Goal: Navigation & Orientation: Find specific page/section

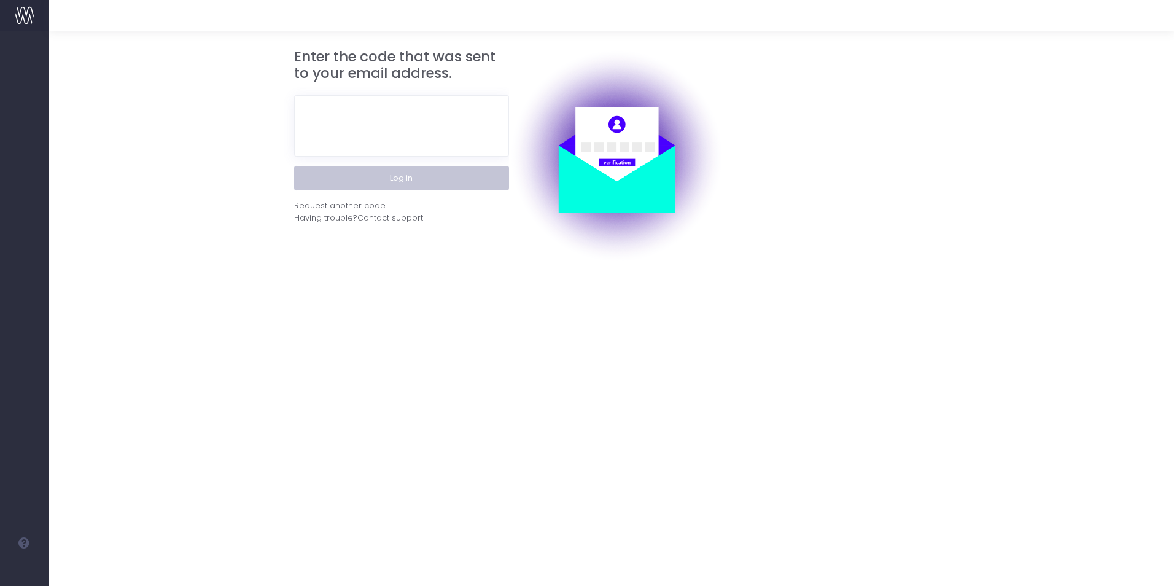
click at [327, 178] on button "Log in" at bounding box center [401, 178] width 215 height 25
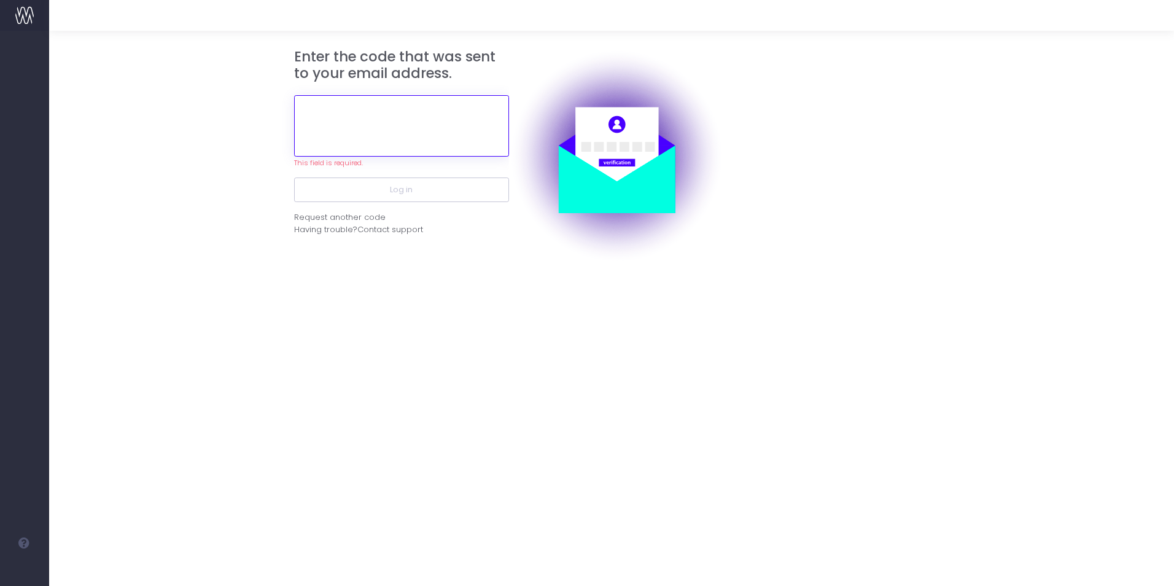
click at [359, 142] on input "text" at bounding box center [401, 125] width 215 height 61
click at [351, 125] on input "text" at bounding box center [401, 125] width 215 height 61
paste input "797792"
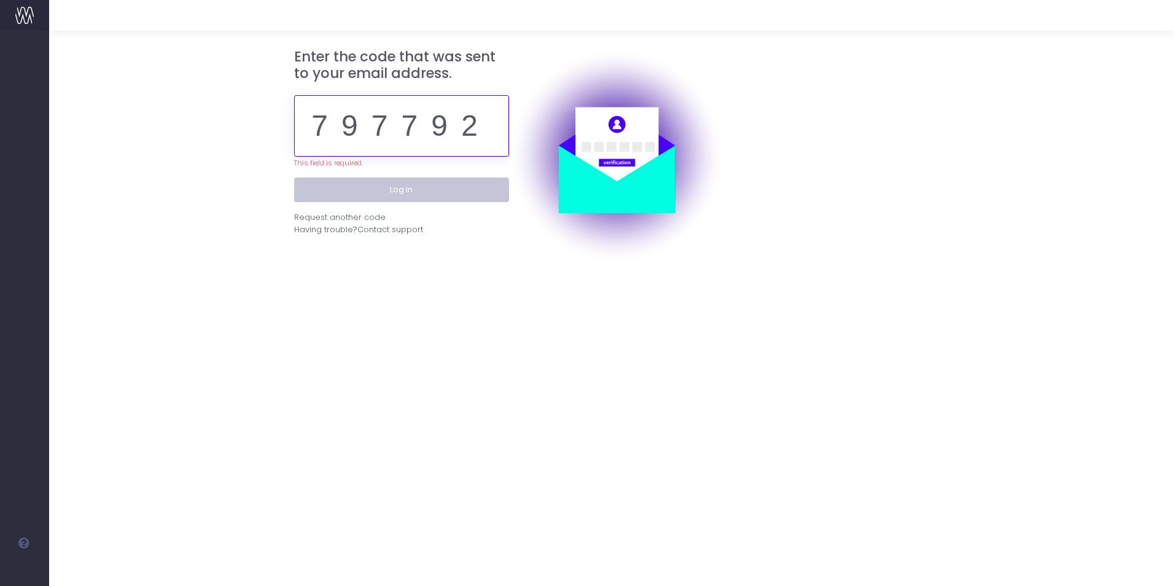
type input "797792"
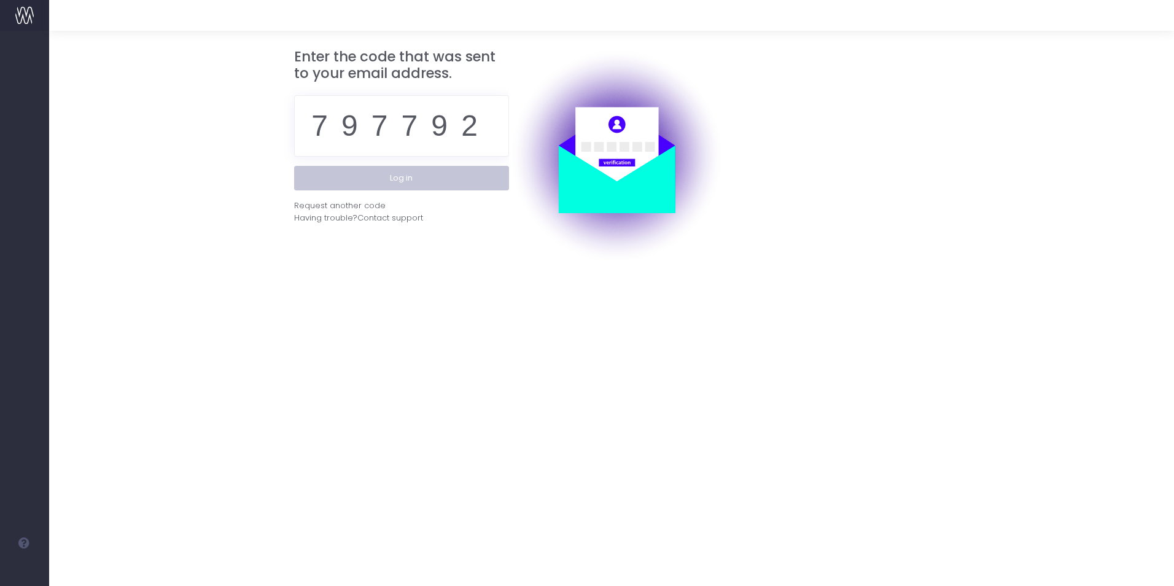
click at [393, 191] on div "Enter the code that was sent to your email address. 797792 Log in Request anoth…" at bounding box center [401, 156] width 215 height 215
click at [403, 182] on button "Log in" at bounding box center [401, 178] width 215 height 25
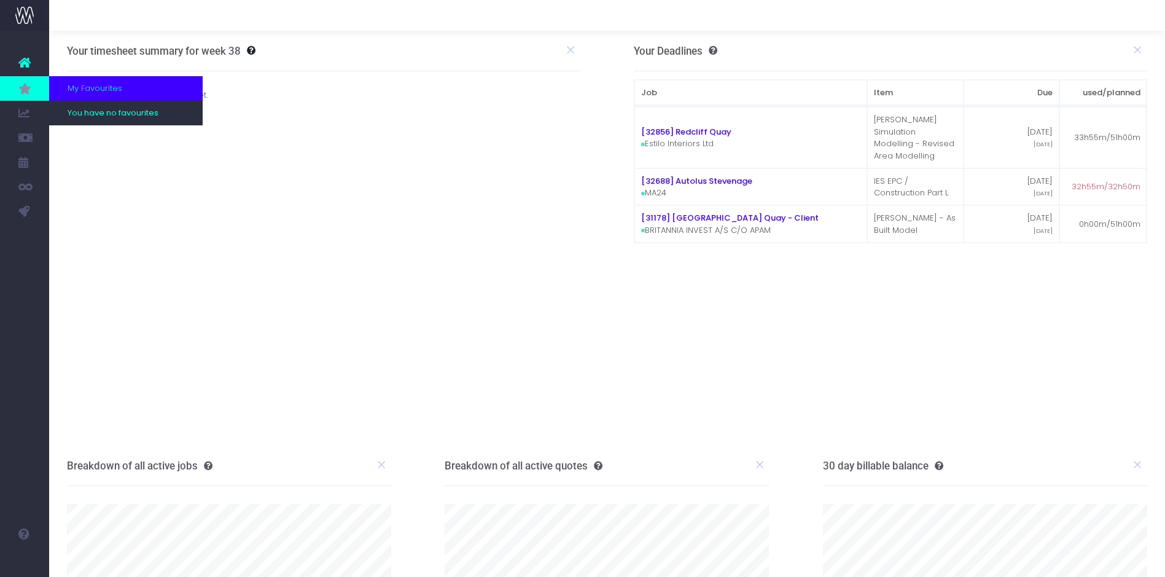
click at [32, 89] on link at bounding box center [24, 88] width 49 height 25
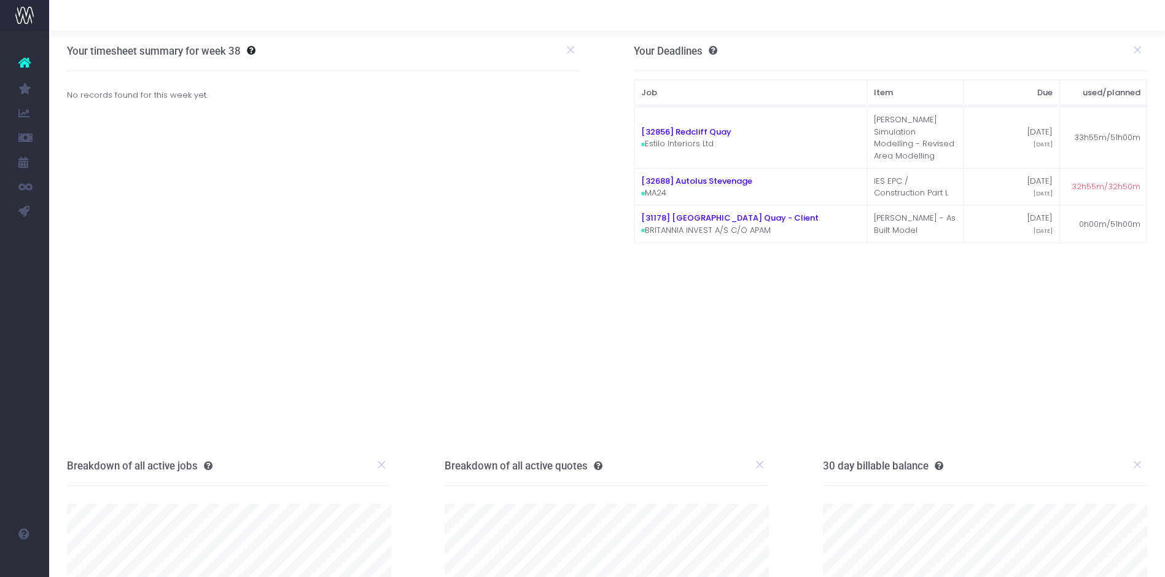
click at [25, 65] on icon at bounding box center [24, 63] width 12 height 16
click at [31, 59] on link at bounding box center [24, 62] width 49 height 27
